Goal: Task Accomplishment & Management: Use online tool/utility

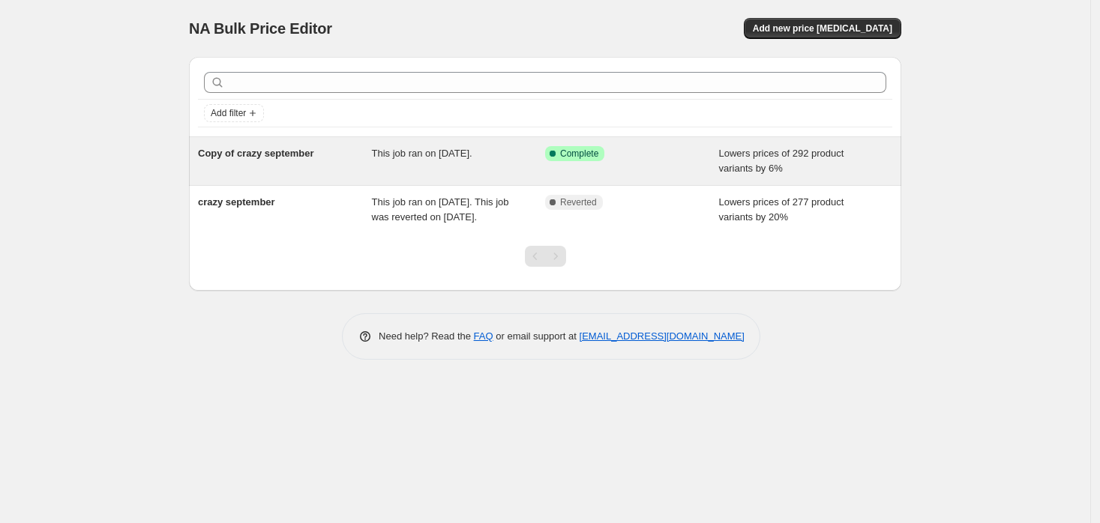
click at [412, 155] on span "This job ran on September 27, 2025." at bounding box center [422, 153] width 100 height 11
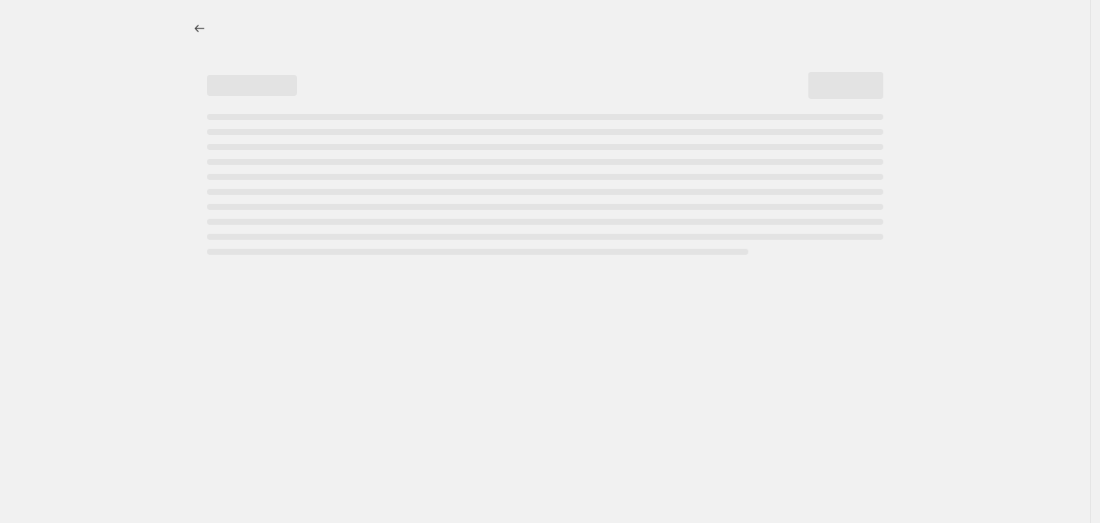
select select "percentage"
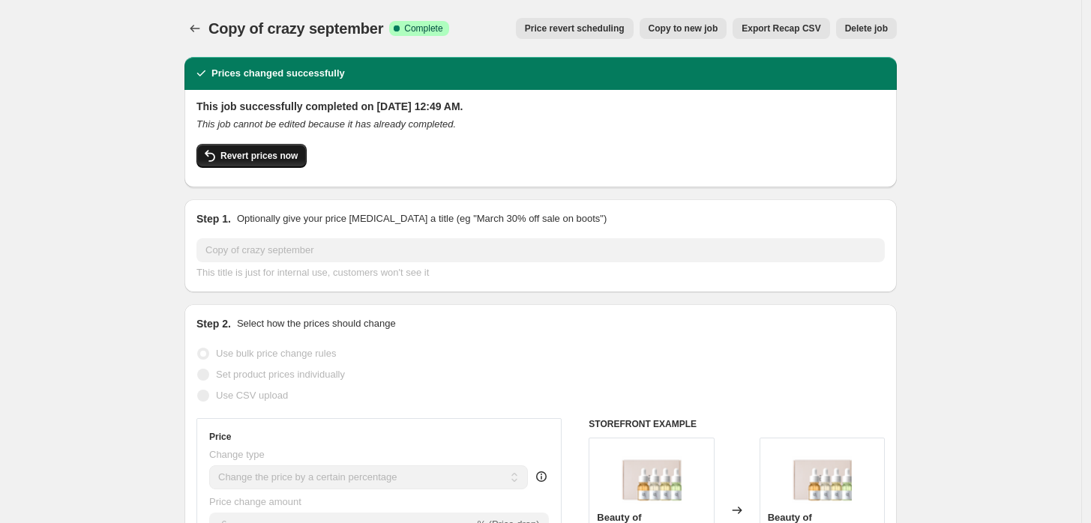
click at [241, 162] on button "Revert prices now" at bounding box center [251, 156] width 110 height 24
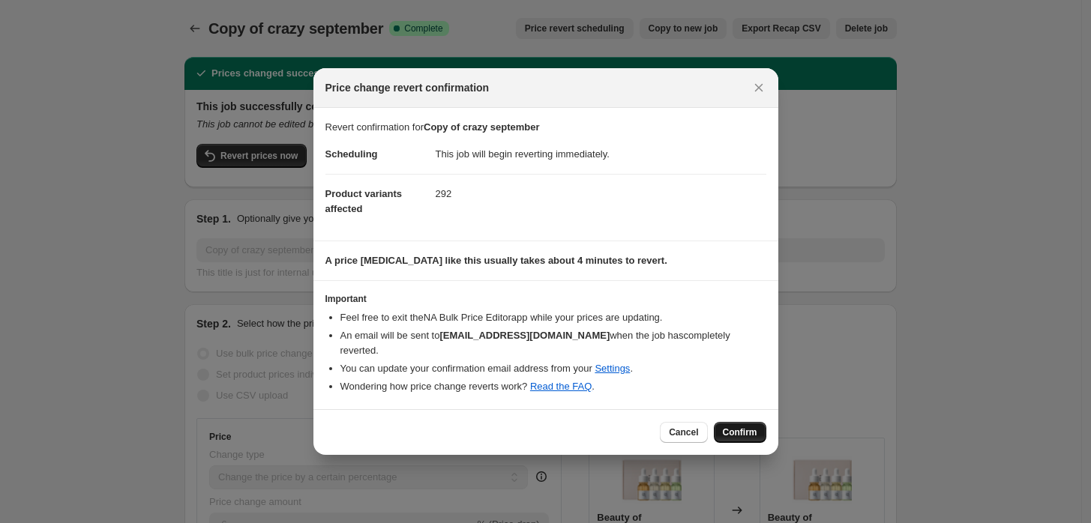
click at [754, 427] on span "Confirm" at bounding box center [740, 433] width 34 height 12
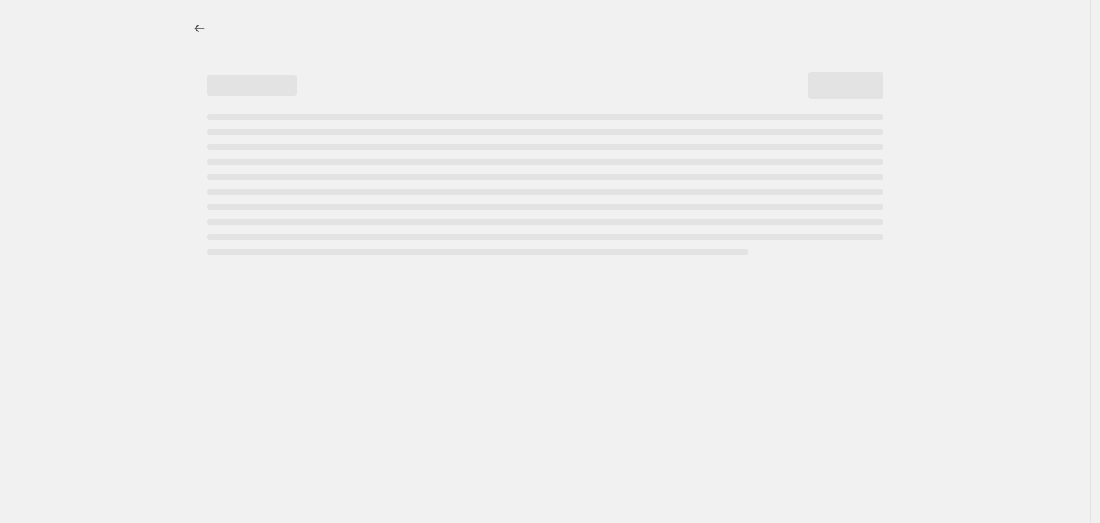
select select "percentage"
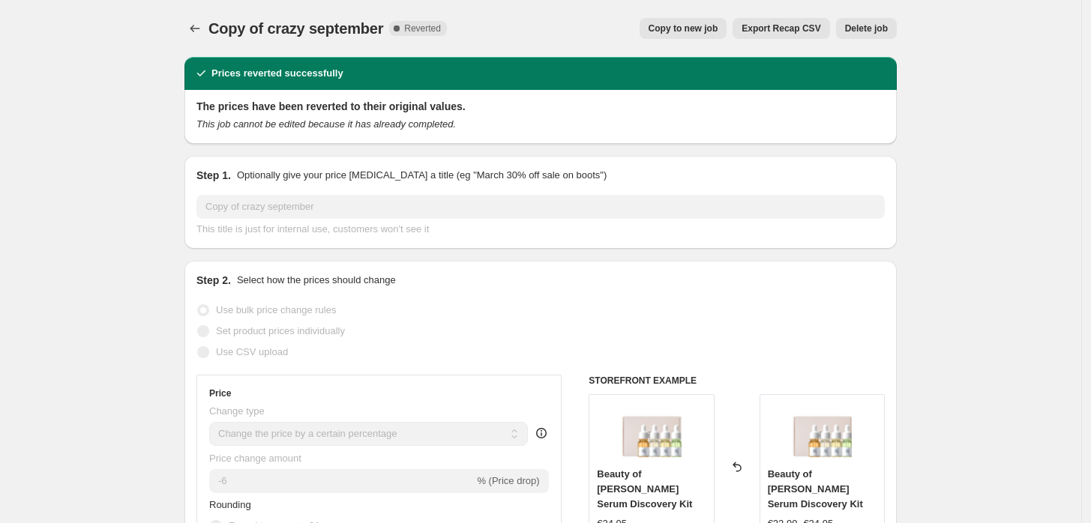
click at [697, 23] on span "Copy to new job" at bounding box center [684, 28] width 70 height 12
select select "percentage"
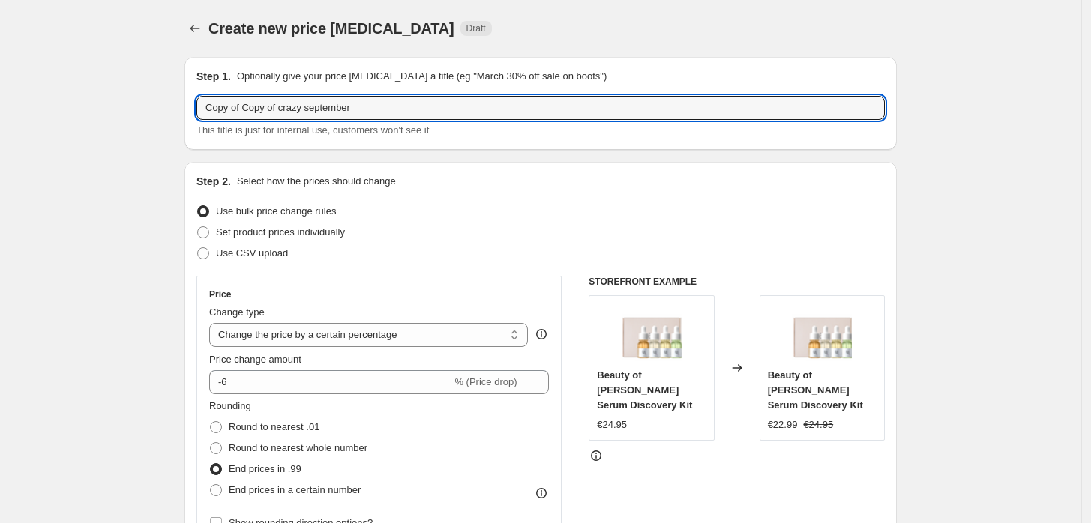
drag, startPoint x: 421, startPoint y: 115, endPoint x: 54, endPoint y: 28, distance: 376.8
type input "Oktober-5%"
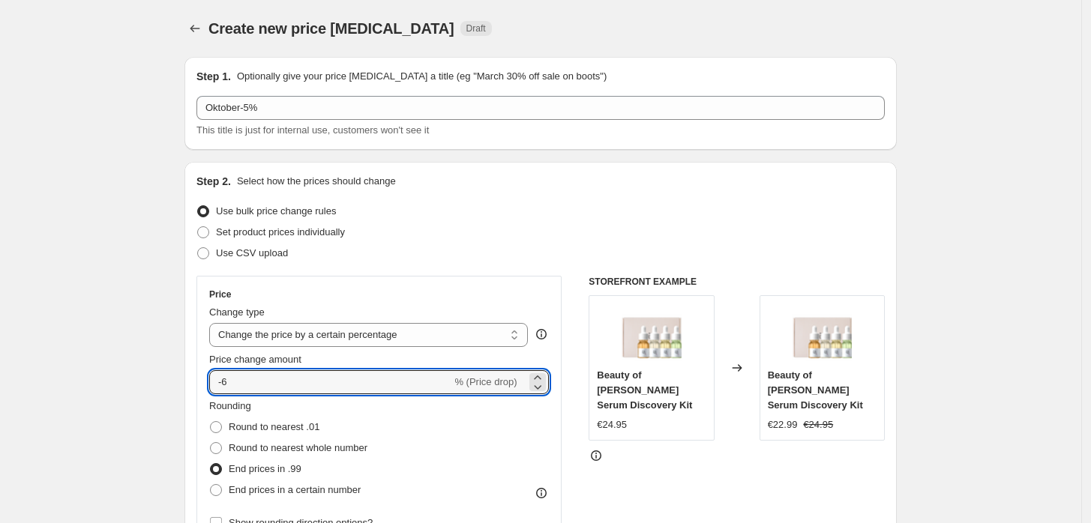
drag, startPoint x: 252, startPoint y: 376, endPoint x: 212, endPoint y: 368, distance: 40.4
click at [212, 368] on div "Price Change type Change the price to a certain amount Change the price by a ce…" at bounding box center [378, 411] width 365 height 271
type input "4"
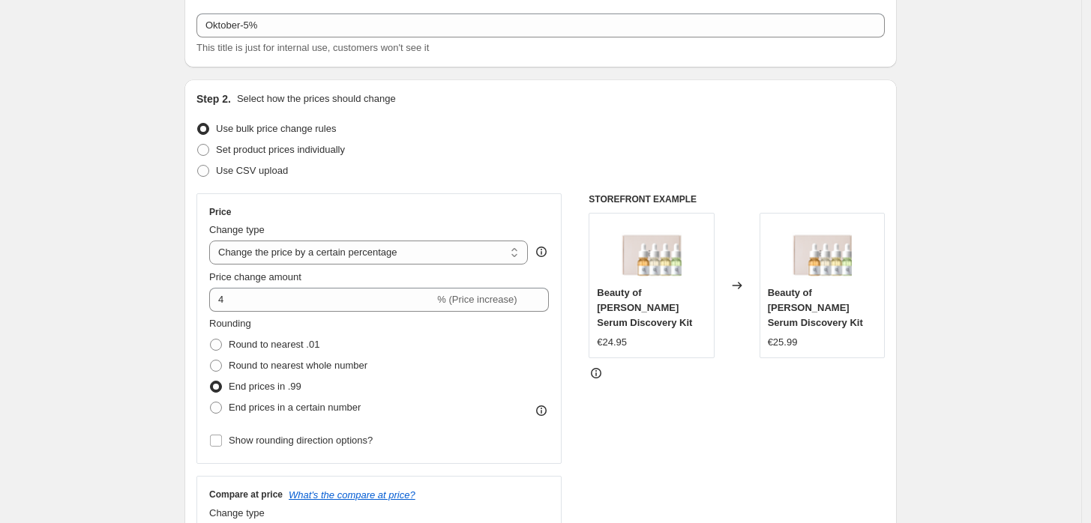
scroll to position [83, 0]
click at [219, 364] on span at bounding box center [216, 365] width 12 height 12
click at [211, 360] on input "Round to nearest whole number" at bounding box center [210, 359] width 1 height 1
radio input "true"
click at [222, 388] on span at bounding box center [216, 386] width 12 height 12
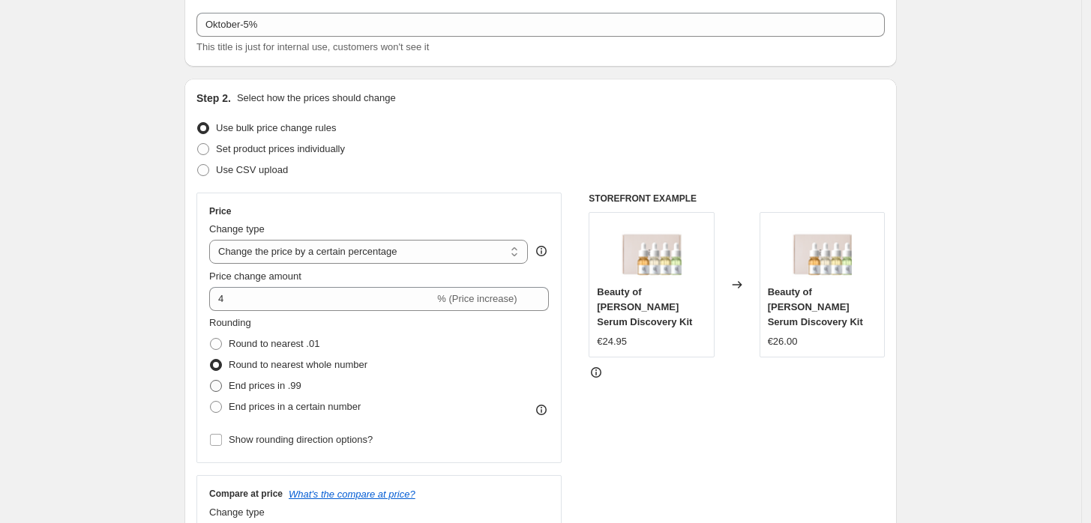
click at [211, 381] on input "End prices in .99" at bounding box center [210, 380] width 1 height 1
radio input "true"
click at [222, 341] on span at bounding box center [216, 344] width 12 height 12
click at [211, 339] on input "Round to nearest .01" at bounding box center [210, 338] width 1 height 1
radio input "true"
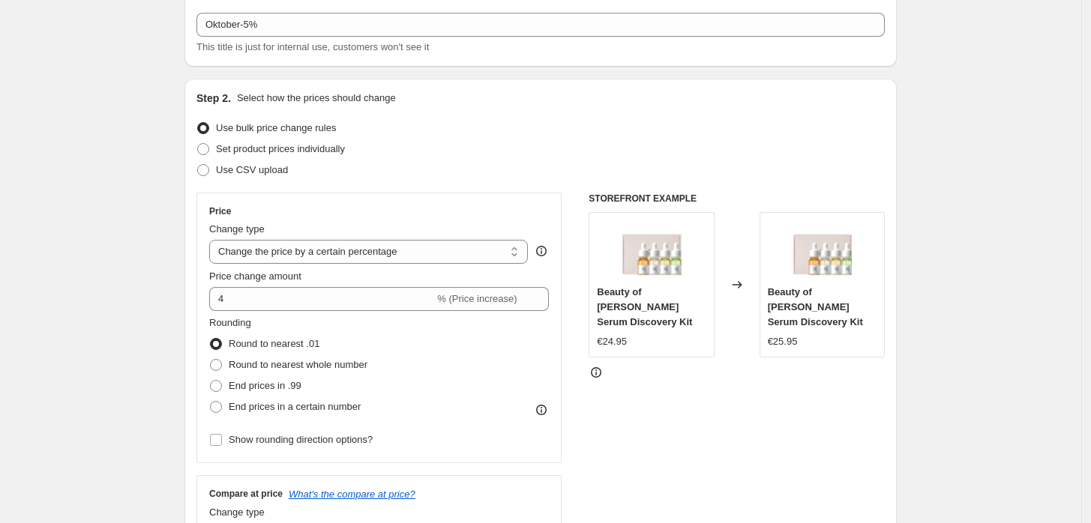
click at [228, 343] on label "Round to nearest .01" at bounding box center [264, 344] width 110 height 21
click at [211, 339] on input "Round to nearest .01" at bounding box center [210, 338] width 1 height 1
click at [228, 343] on label "Round to nearest .01" at bounding box center [264, 344] width 110 height 21
click at [211, 339] on input "Round to nearest .01" at bounding box center [210, 338] width 1 height 1
click at [219, 406] on span at bounding box center [216, 407] width 12 height 12
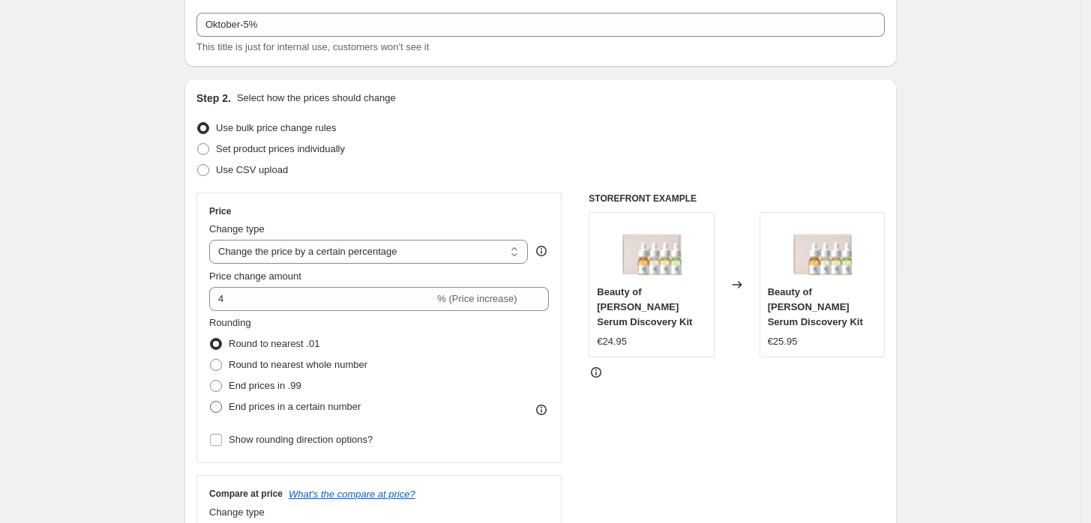
click at [211, 402] on input "End prices in a certain number" at bounding box center [210, 401] width 1 height 1
radio input "true"
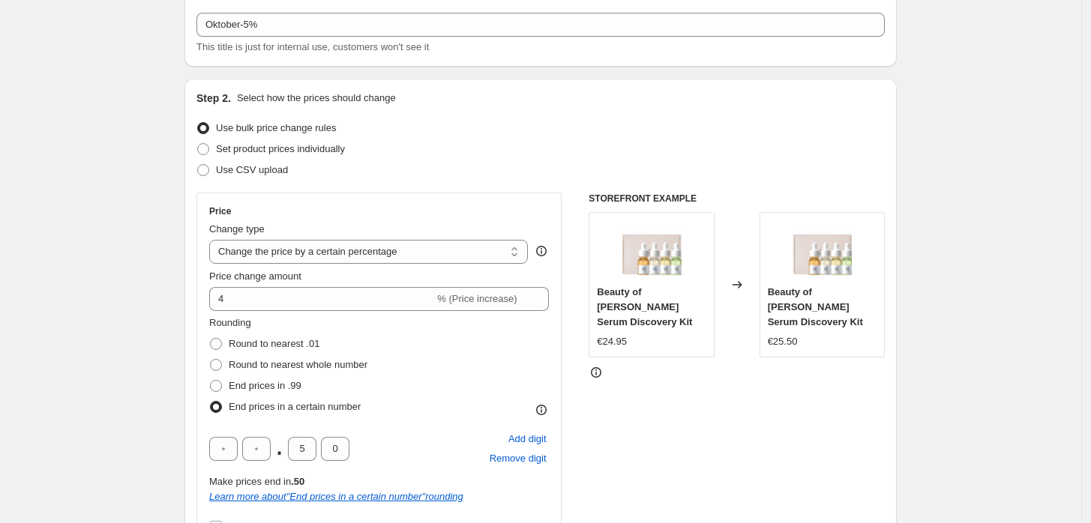
click at [219, 406] on span at bounding box center [216, 407] width 12 height 12
click at [211, 402] on input "End prices in a certain number" at bounding box center [210, 401] width 1 height 1
click at [222, 387] on span at bounding box center [216, 386] width 12 height 12
click at [211, 381] on input "End prices in .99" at bounding box center [210, 380] width 1 height 1
radio input "true"
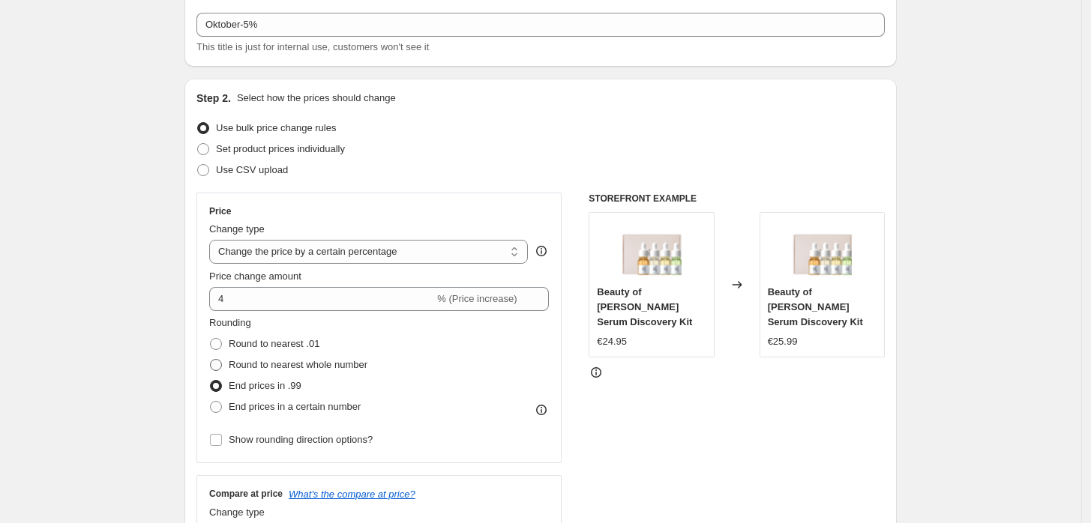
click at [222, 361] on span at bounding box center [216, 365] width 12 height 12
click at [211, 360] on input "Round to nearest whole number" at bounding box center [210, 359] width 1 height 1
radio input "true"
click at [222, 343] on span at bounding box center [216, 344] width 12 height 12
click at [211, 339] on input "Round to nearest .01" at bounding box center [210, 338] width 1 height 1
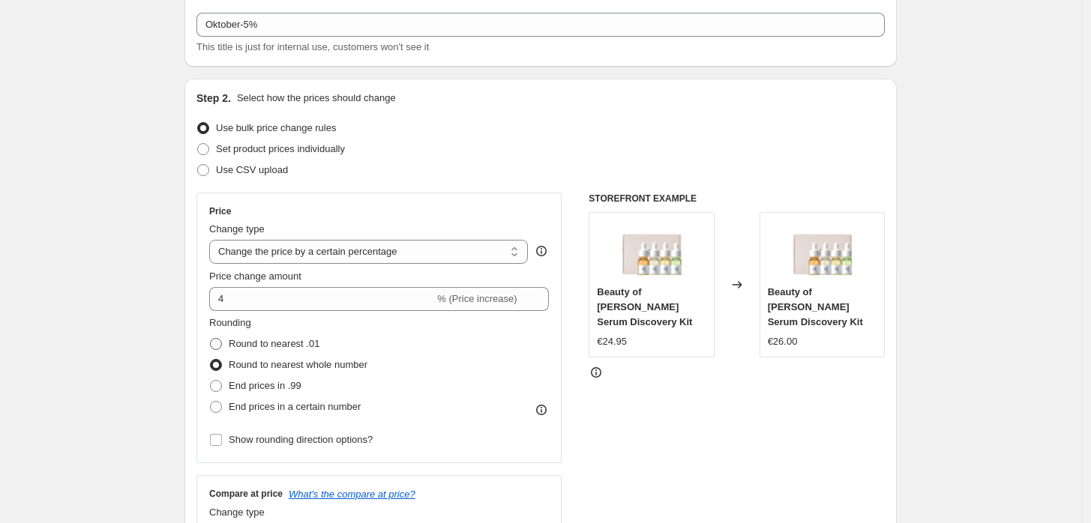
radio input "true"
click at [222, 371] on span at bounding box center [215, 364] width 13 height 13
click at [211, 360] on input "Round to nearest whole number" at bounding box center [210, 359] width 1 height 1
radio input "true"
click at [220, 391] on span at bounding box center [216, 386] width 12 height 12
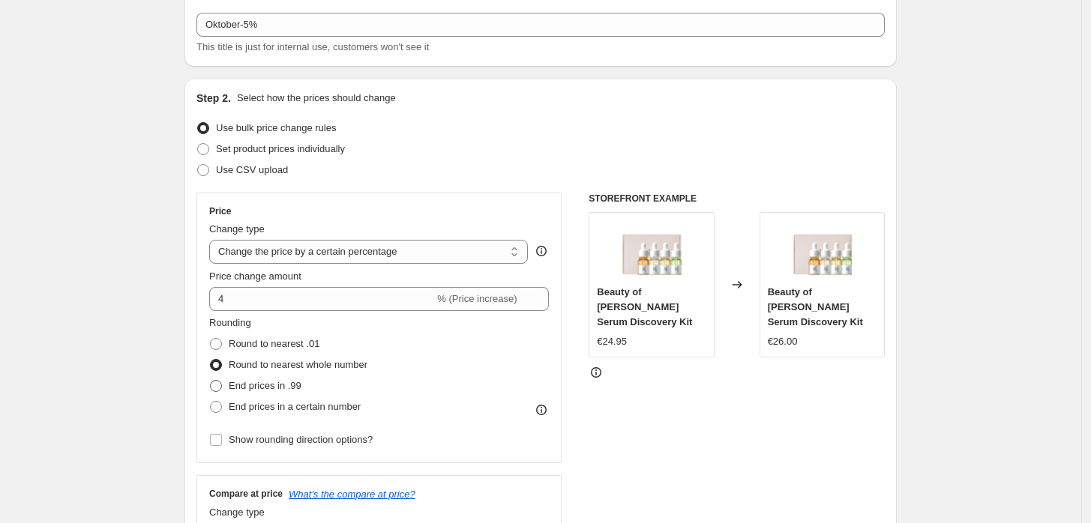
click at [211, 381] on input "End prices in .99" at bounding box center [210, 380] width 1 height 1
radio input "true"
click at [220, 409] on span at bounding box center [216, 407] width 12 height 12
click at [211, 402] on input "End prices in a certain number" at bounding box center [210, 401] width 1 height 1
radio input "true"
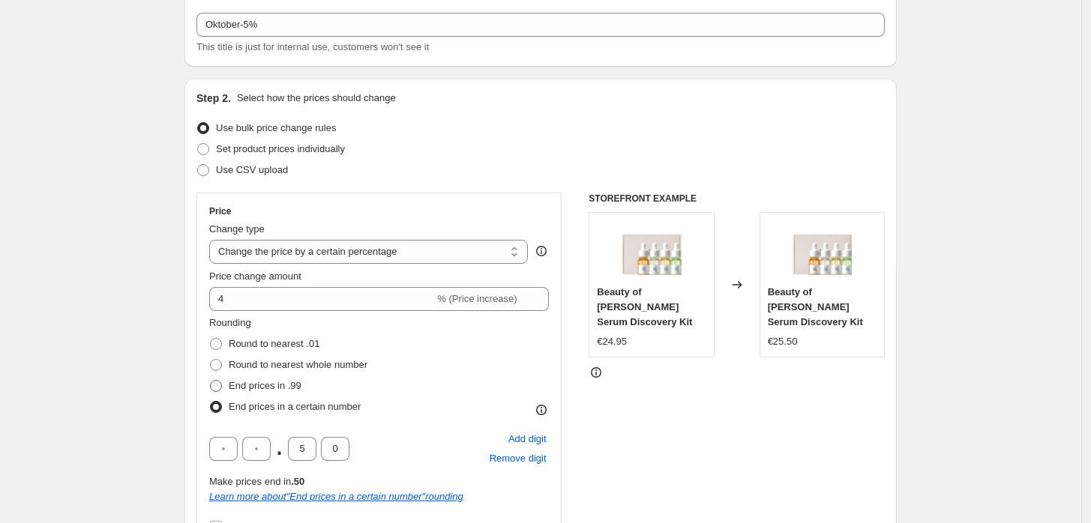
click at [219, 388] on span at bounding box center [216, 386] width 12 height 12
click at [211, 381] on input "End prices in .99" at bounding box center [210, 380] width 1 height 1
radio input "true"
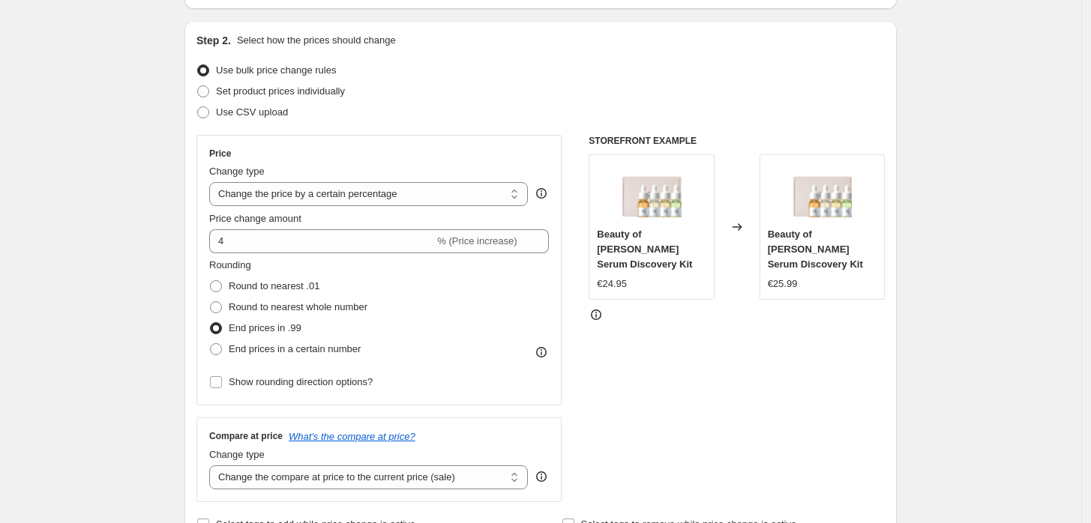
scroll to position [166, 0]
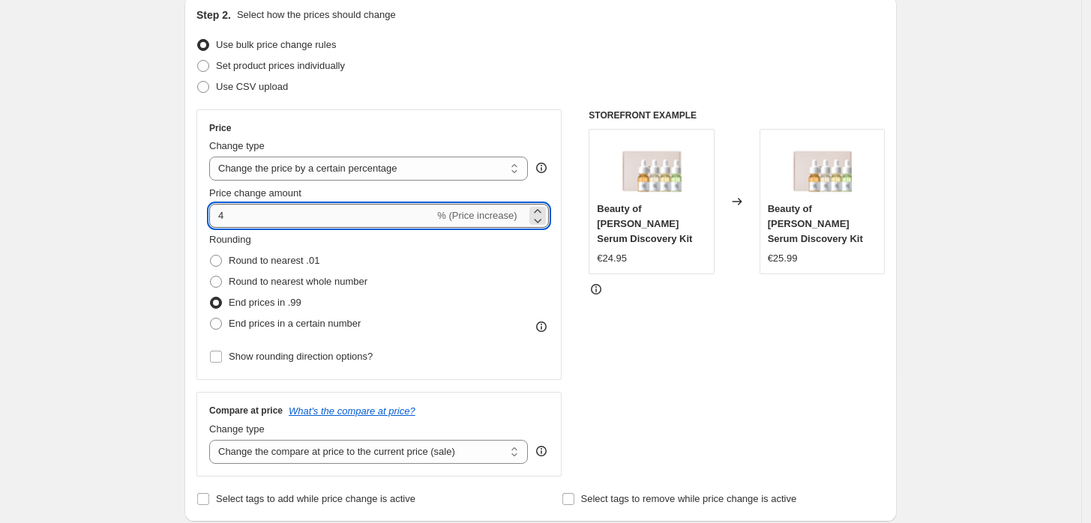
click at [268, 212] on input "4" at bounding box center [321, 216] width 225 height 24
type input "3"
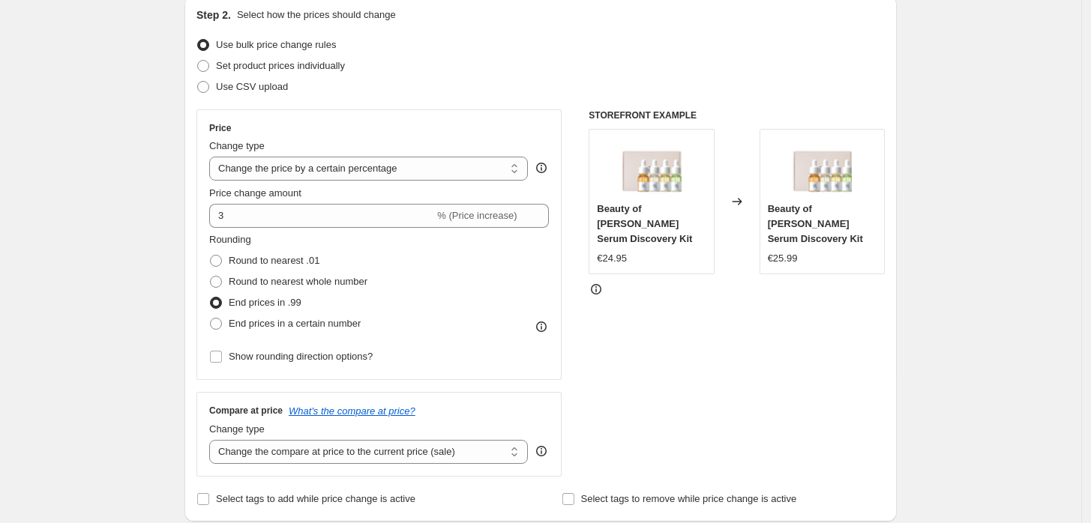
click at [646, 354] on div "STOREFRONT EXAMPLE Beauty of Joseon Hanbang Serum Discovery Kit €24.95 Changed …" at bounding box center [737, 292] width 296 height 367
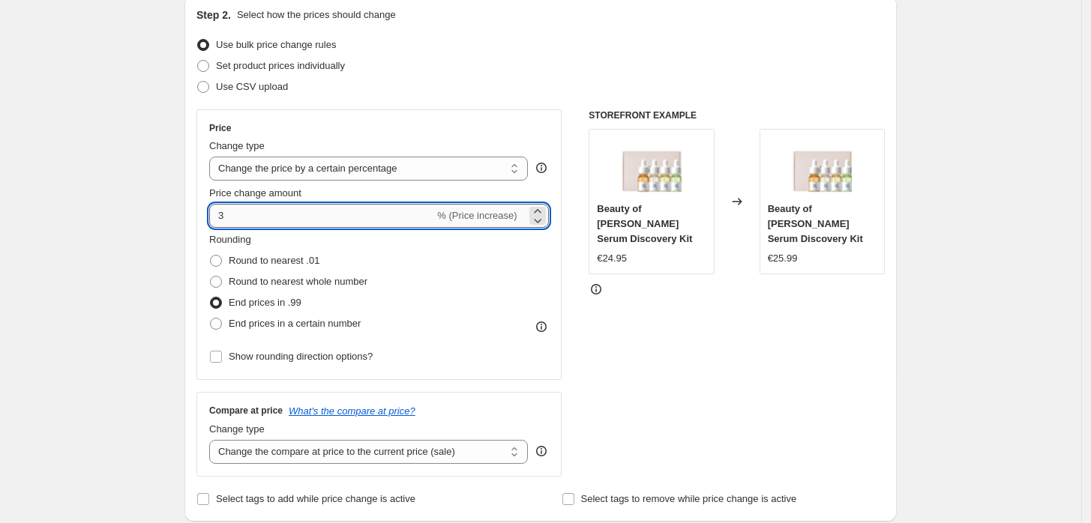
click at [343, 210] on input "3" at bounding box center [321, 216] width 225 height 24
type input "4"
type input "-4"
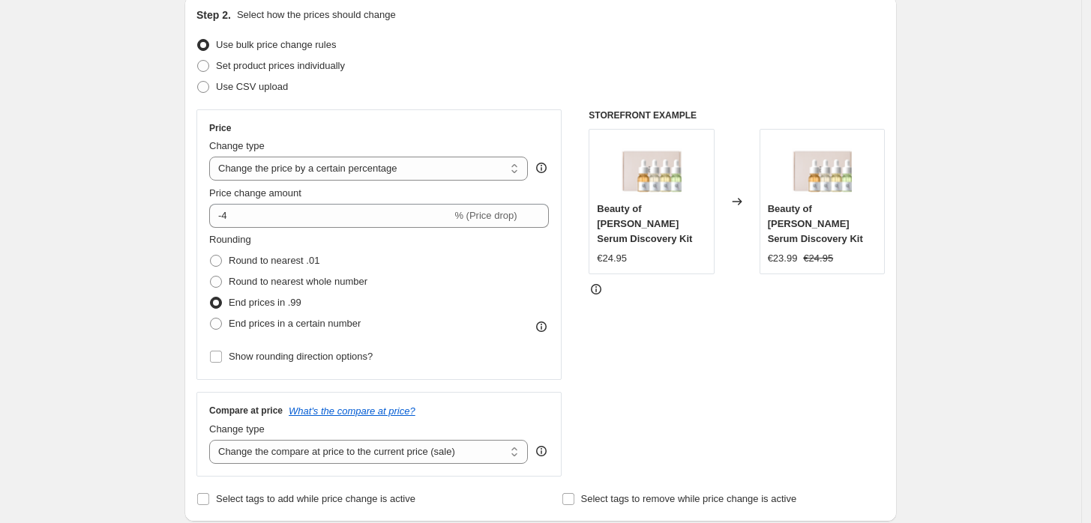
click at [648, 355] on div "STOREFRONT EXAMPLE Beauty of Joseon Hanbang Serum Discovery Kit €24.95 Changed …" at bounding box center [737, 292] width 296 height 367
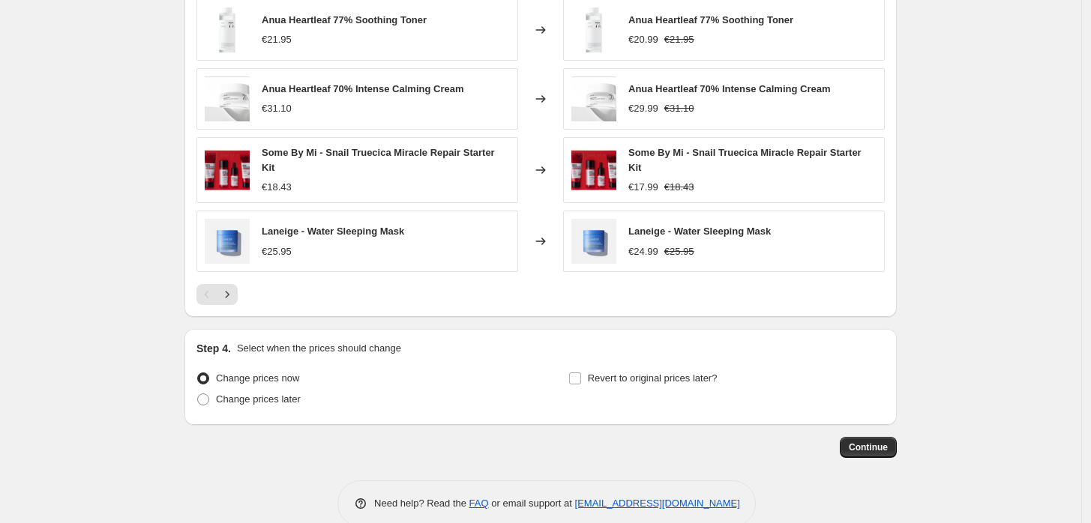
scroll to position [976, 0]
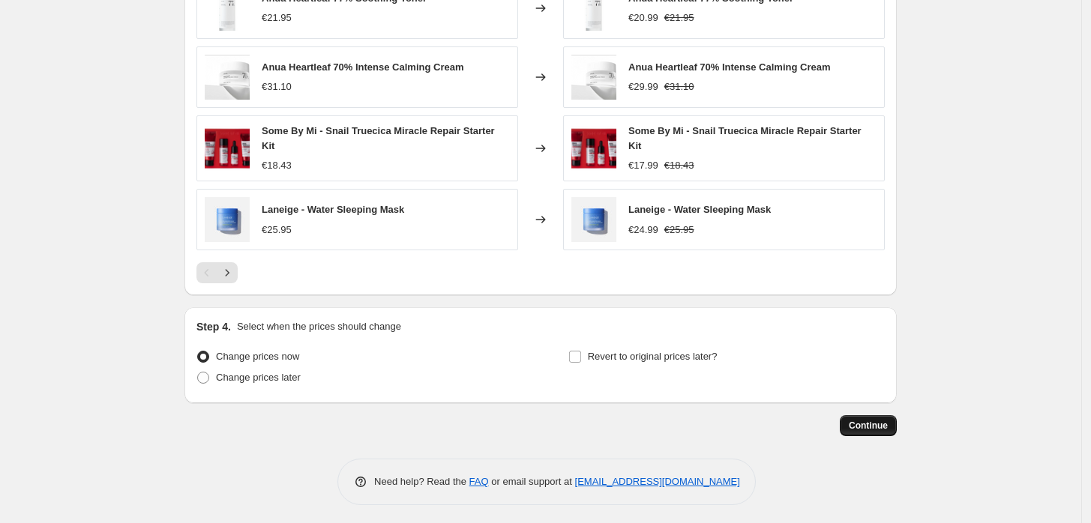
click at [864, 420] on span "Continue" at bounding box center [868, 426] width 39 height 12
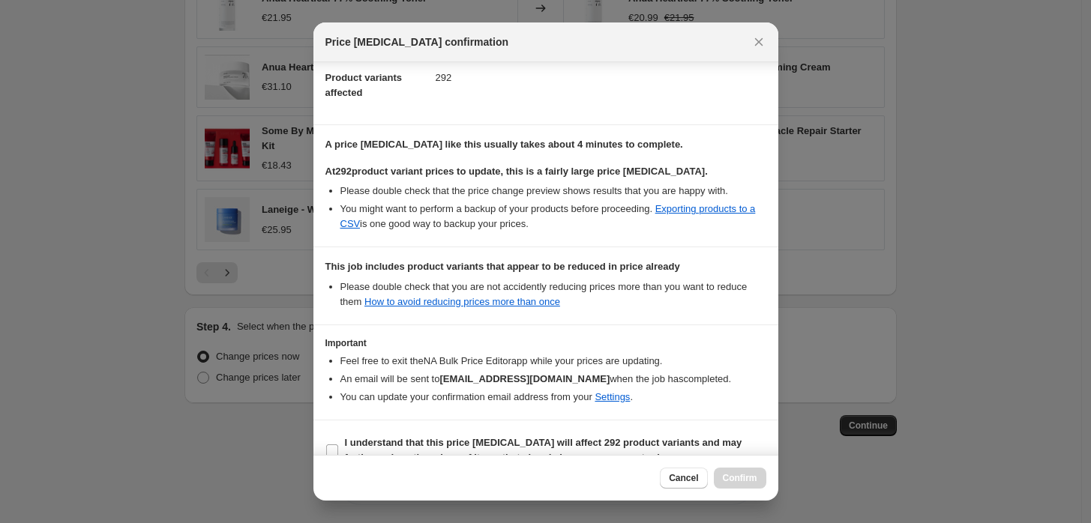
scroll to position [190, 0]
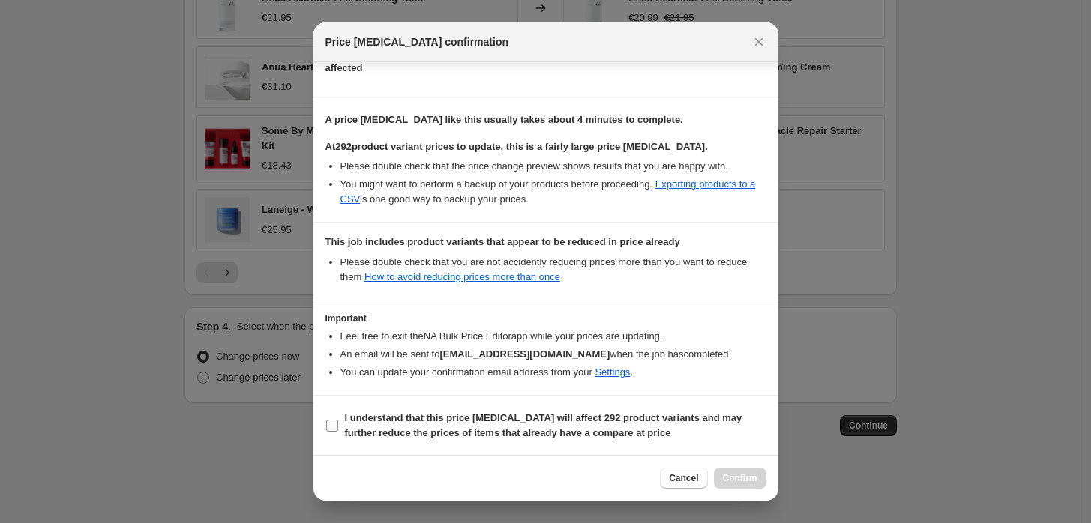
click at [333, 422] on input "I understand that this price change job will affect 292 product variants and ma…" at bounding box center [332, 426] width 12 height 12
checkbox input "true"
click at [732, 474] on span "Confirm" at bounding box center [740, 478] width 34 height 12
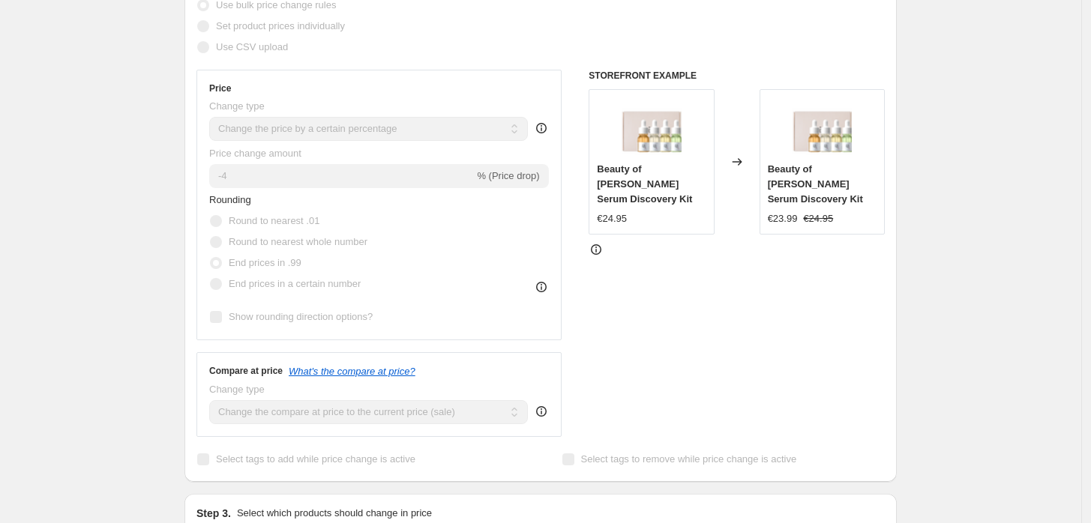
scroll to position [15, 0]
